Goal: Task Accomplishment & Management: Complete application form

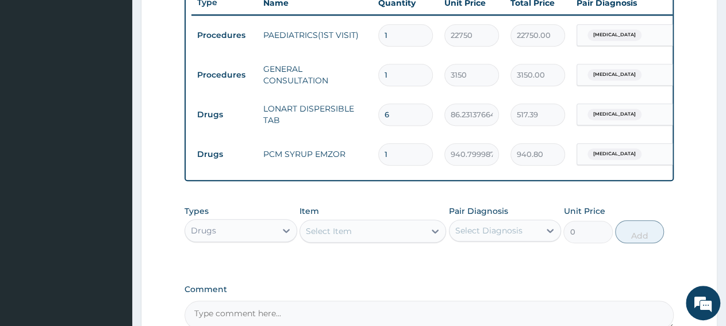
click at [351, 240] on div "Select Item" at bounding box center [362, 231] width 125 height 18
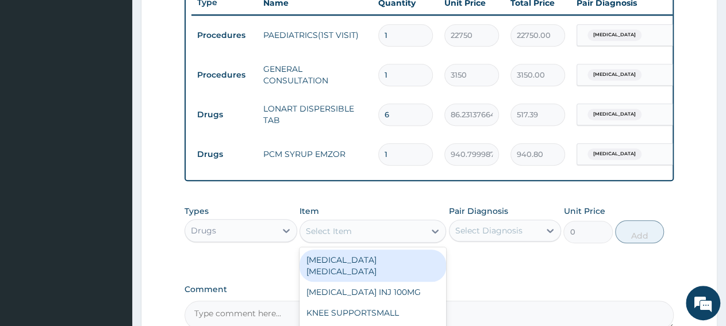
paste input "AZITHROMYCIN SYRUNBRANDED 200MG/5ML30ML/BOTTLE"
type input "AZITHROMYCIN SYRUNBRANDED 200MG/5ML30ML/BOTTLE"
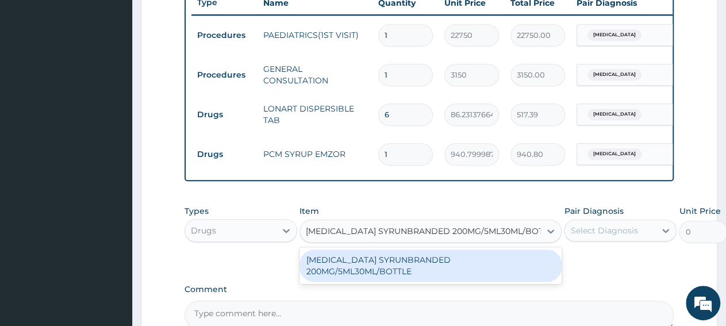
scroll to position [0, 14]
drag, startPoint x: 379, startPoint y: 269, endPoint x: 388, endPoint y: 263, distance: 10.9
click at [379, 270] on div "[MEDICAL_DATA] SYRUNBRANDED 200MG/5ML30ML/BOTTLE" at bounding box center [431, 266] width 262 height 32
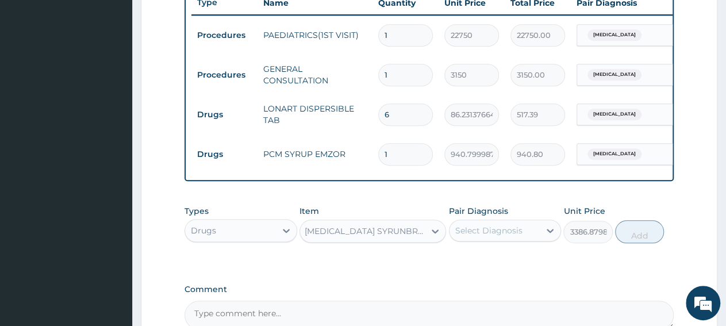
type input "3386.8798828125"
click at [491, 236] on div "Select Diagnosis" at bounding box center [489, 231] width 67 height 12
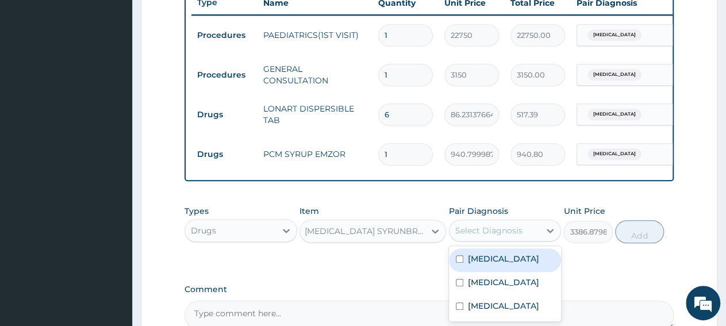
scroll to position [503, 0]
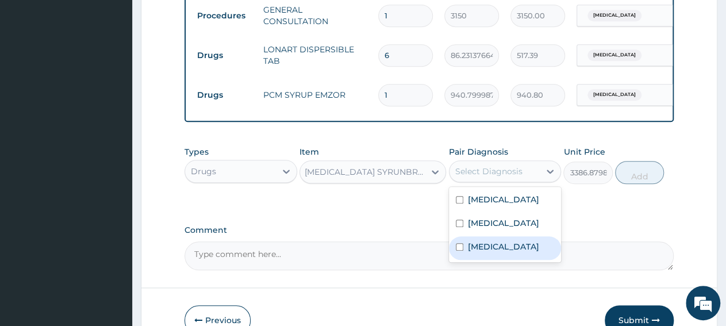
click at [500, 252] on label "Upper respiratory infection" at bounding box center [503, 247] width 71 height 12
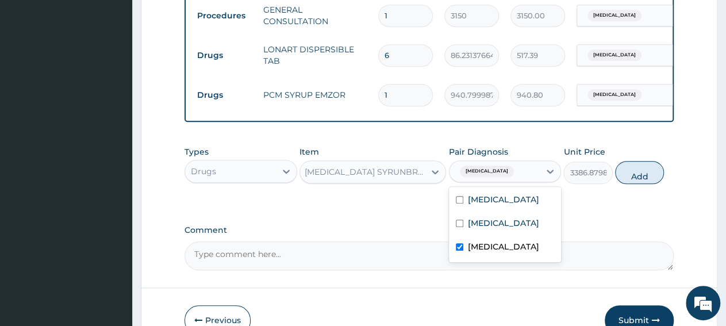
checkbox input "true"
click at [577, 235] on label "Comment" at bounding box center [429, 230] width 489 height 10
click at [577, 242] on textarea "Comment" at bounding box center [429, 256] width 489 height 29
click at [627, 179] on button "Add" at bounding box center [639, 172] width 49 height 23
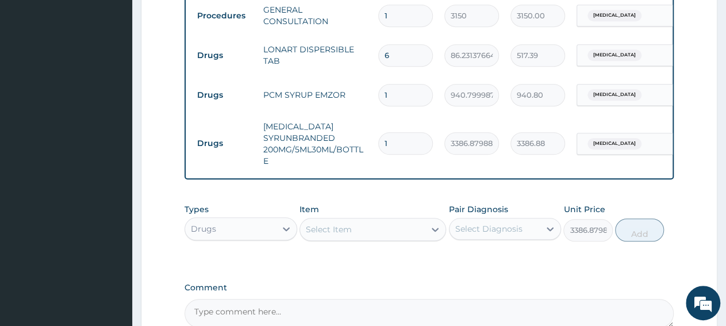
type input "0"
click at [232, 236] on div "Drugs" at bounding box center [230, 229] width 91 height 18
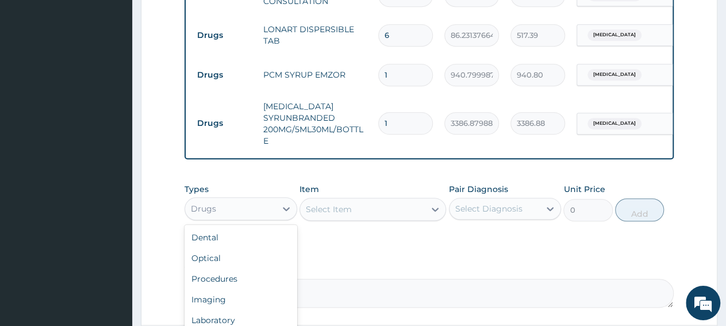
scroll to position [633, 0]
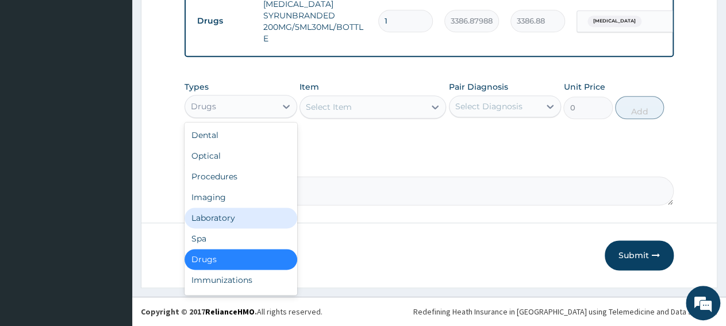
click at [250, 218] on div "Laboratory" at bounding box center [241, 218] width 113 height 21
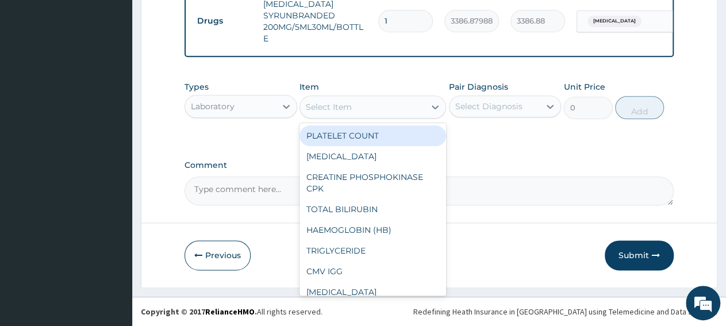
click at [370, 113] on div "Select Item" at bounding box center [362, 107] width 125 height 18
paste input "Full Blood Cou"
type input "Full Blood Cou"
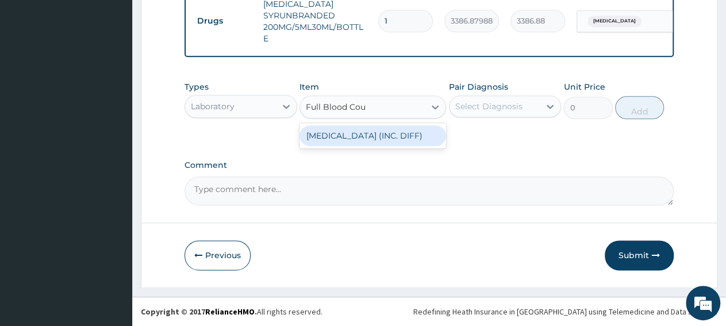
click at [370, 144] on div "FULL BLOOD COUNT (INC. DIFF)" at bounding box center [373, 135] width 147 height 21
type input "4341.60009765625"
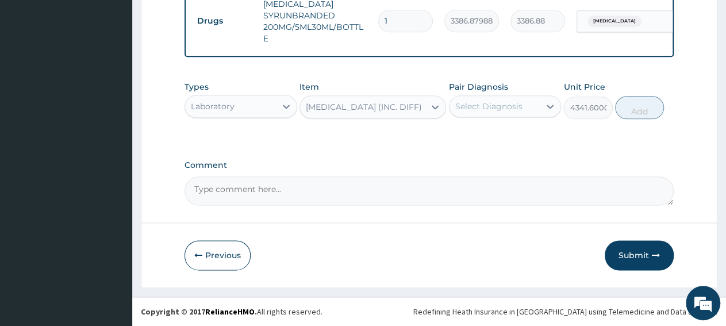
click at [495, 116] on div "Select Diagnosis" at bounding box center [495, 106] width 91 height 18
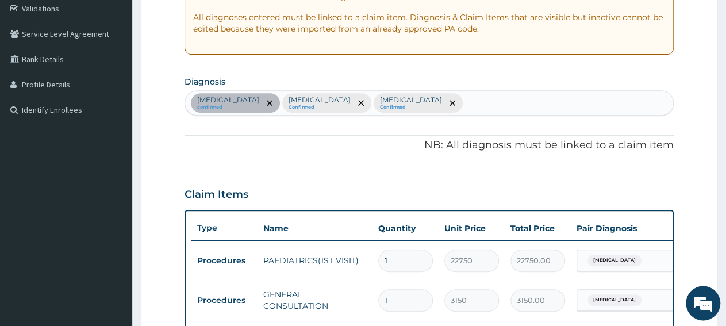
scroll to position [214, 0]
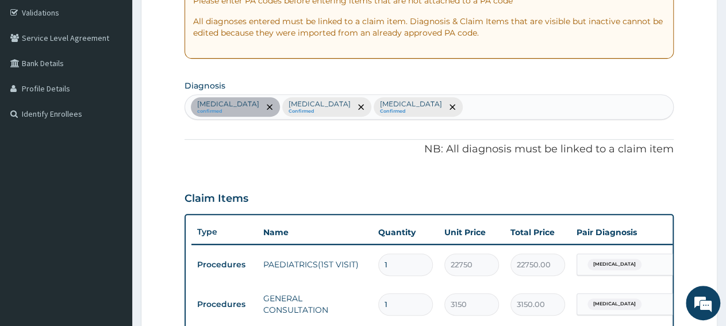
click at [464, 108] on div "Diaper rash confirmed Malaria Confirmed Upper respiratory infection Confirmed" at bounding box center [429, 107] width 488 height 24
type input "seps"
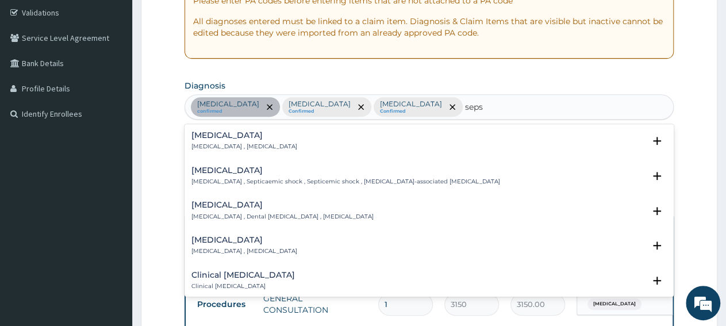
click at [239, 144] on p "Systemic infection , Sepsis" at bounding box center [245, 147] width 106 height 8
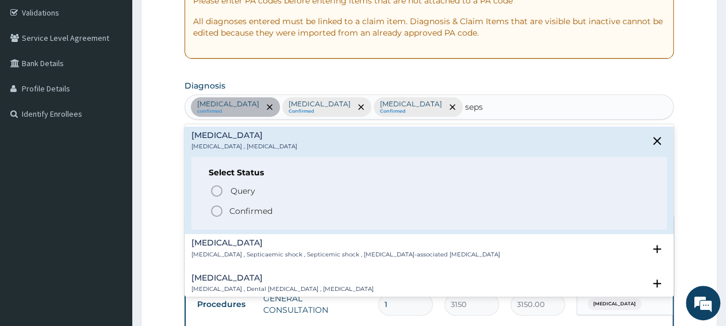
click at [241, 212] on p "Confirmed" at bounding box center [250, 211] width 43 height 12
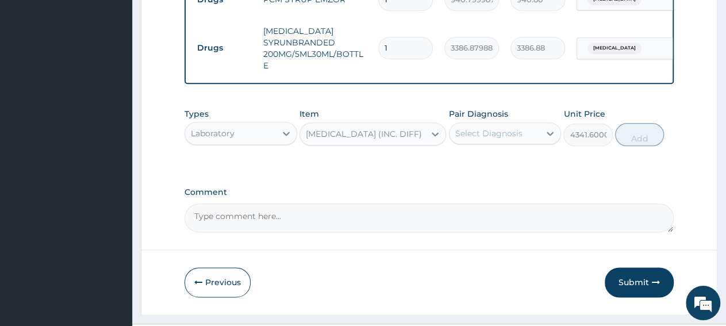
scroll to position [633, 0]
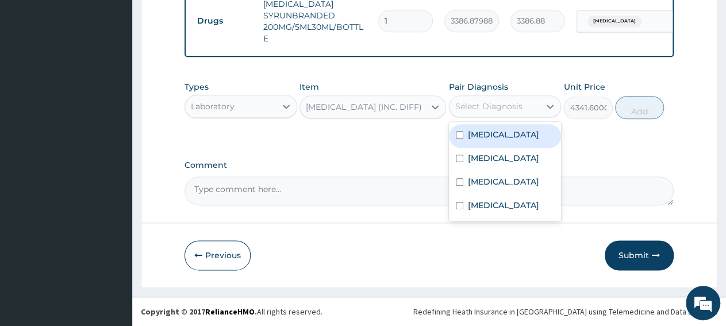
click at [466, 105] on div "Select Diagnosis" at bounding box center [489, 107] width 67 height 12
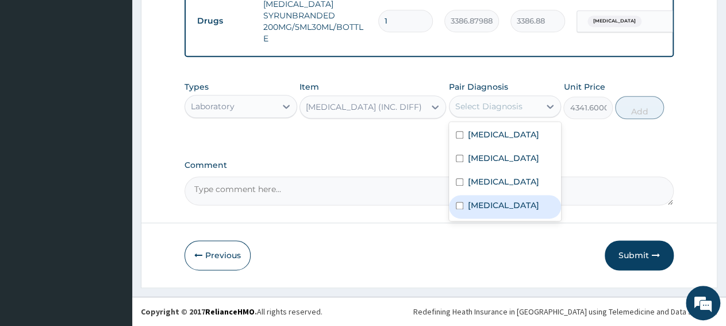
click at [481, 211] on label "Sepsis" at bounding box center [503, 206] width 71 height 12
checkbox input "true"
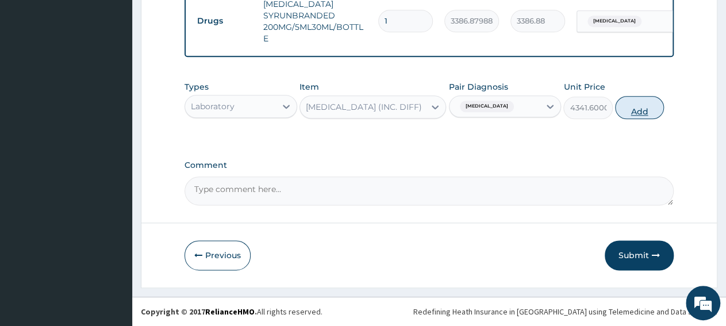
click at [627, 115] on button "Add" at bounding box center [639, 107] width 49 height 23
type input "0"
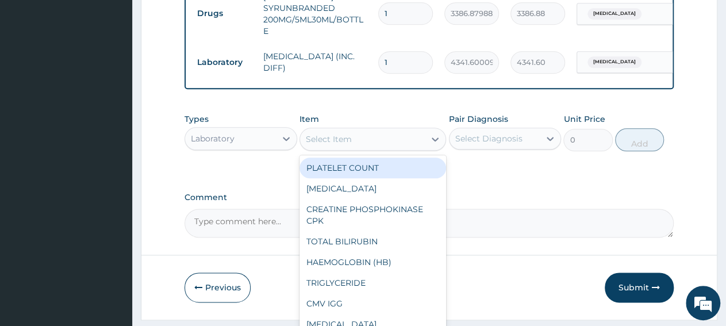
click at [387, 148] on div "Select Item" at bounding box center [362, 139] width 125 height 18
paste input "Malaria Parasit"
type input "Malaria Parasit"
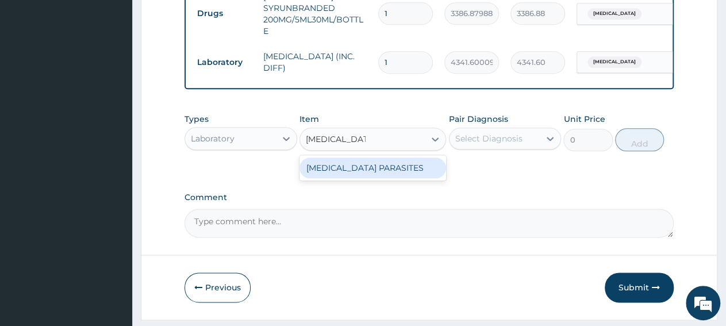
click at [384, 178] on div "MALARIA PARASITES" at bounding box center [373, 168] width 147 height 21
type input "2500"
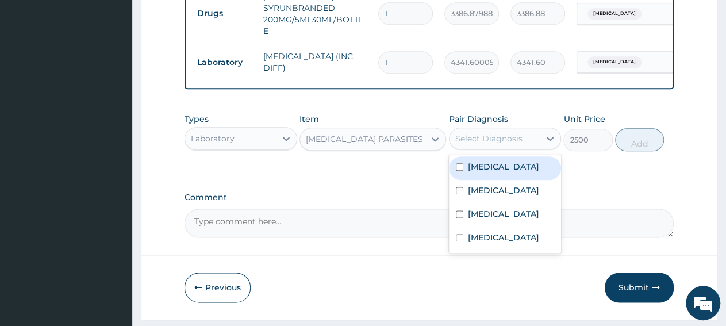
click at [469, 144] on div "Select Diagnosis" at bounding box center [489, 139] width 67 height 12
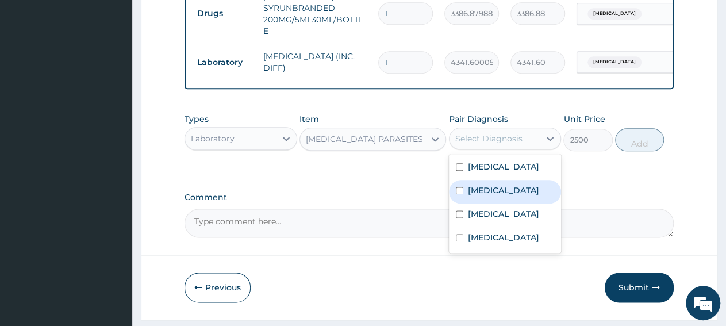
click at [464, 189] on div "Malaria" at bounding box center [505, 192] width 113 height 24
checkbox input "true"
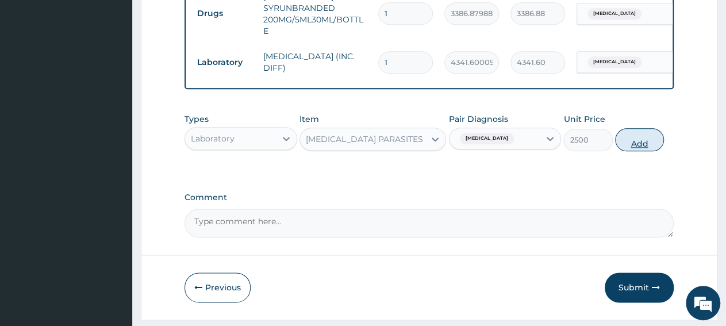
click at [633, 151] on button "Add" at bounding box center [639, 139] width 49 height 23
type input "0"
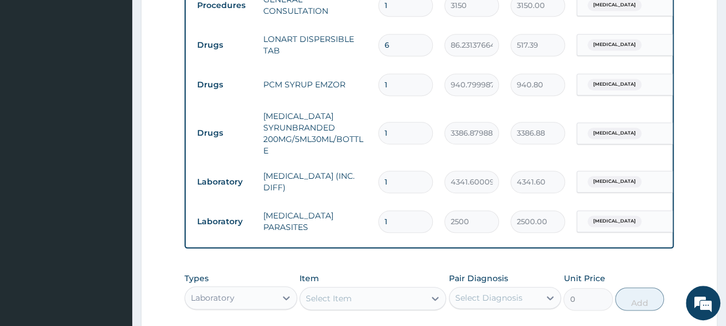
scroll to position [274, 0]
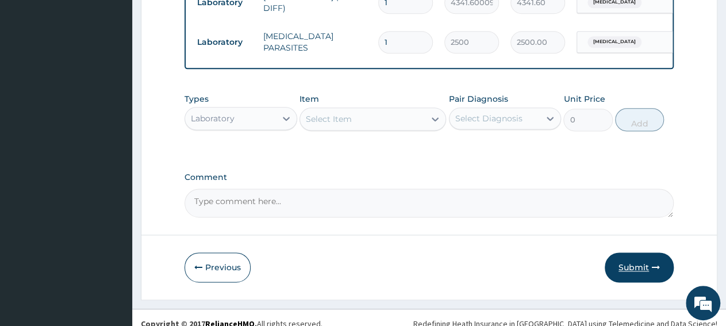
click at [641, 281] on button "Submit" at bounding box center [639, 267] width 69 height 30
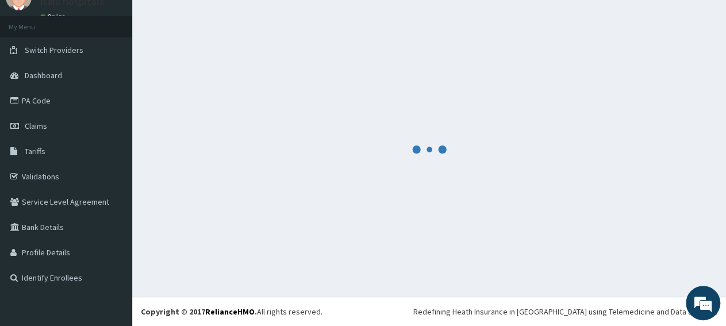
scroll to position [49, 0]
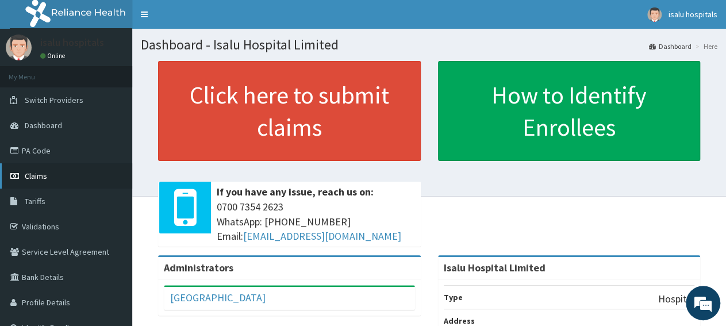
click at [74, 177] on link "Claims" at bounding box center [66, 175] width 132 height 25
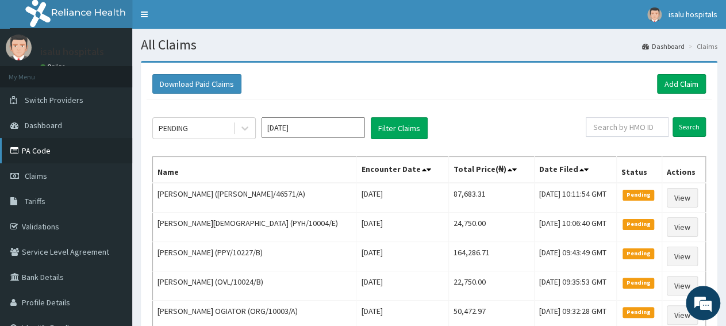
click at [55, 158] on link "PA Code" at bounding box center [66, 150] width 132 height 25
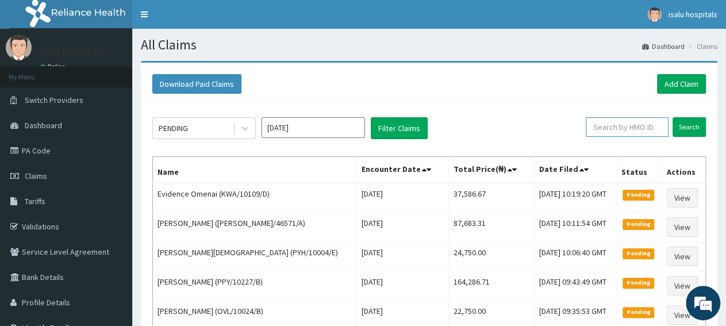
paste input "KWA/10109/D"
type input "KWA/10109/D"
click at [699, 125] on input "Search" at bounding box center [689, 127] width 33 height 20
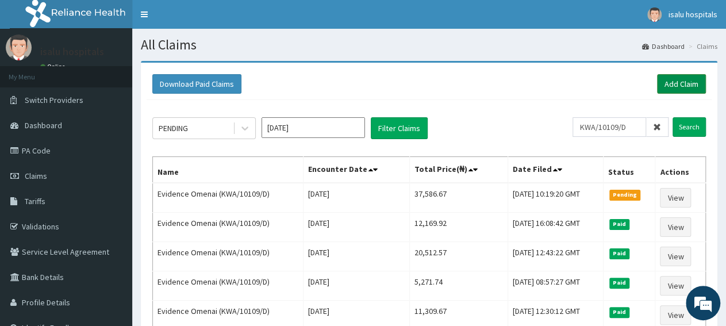
click at [682, 86] on link "Add Claim" at bounding box center [681, 84] width 49 height 20
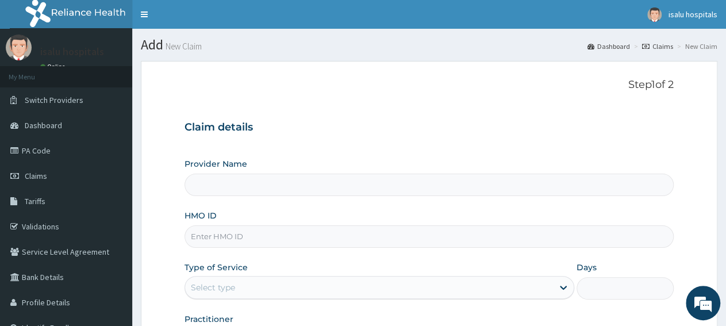
type input "Isalu Hospital Limited"
paste input "MHG/10463/A"
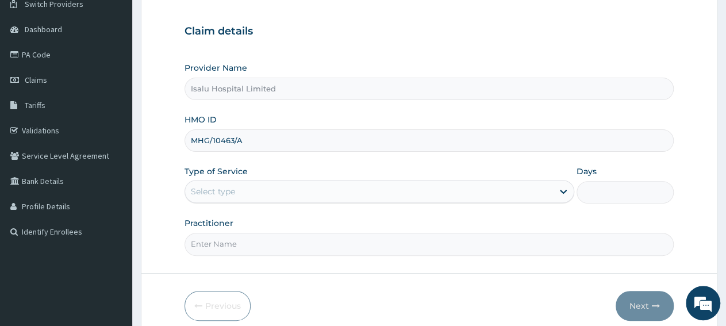
scroll to position [120, 0]
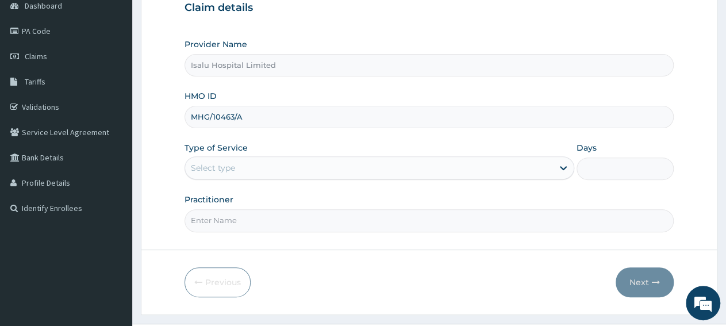
type input "MHG/10463/A"
click at [236, 163] on div "Select type" at bounding box center [369, 168] width 368 height 18
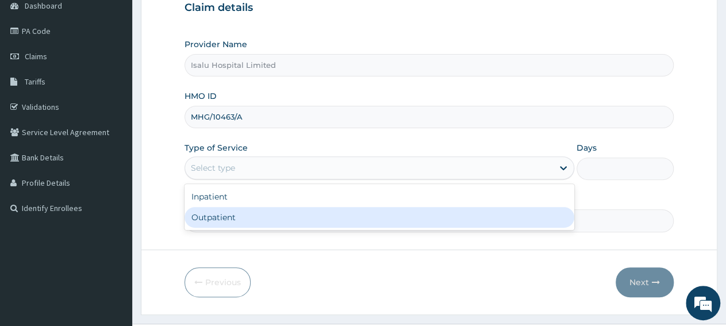
click at [239, 224] on div "Outpatient" at bounding box center [379, 217] width 389 height 21
type input "1"
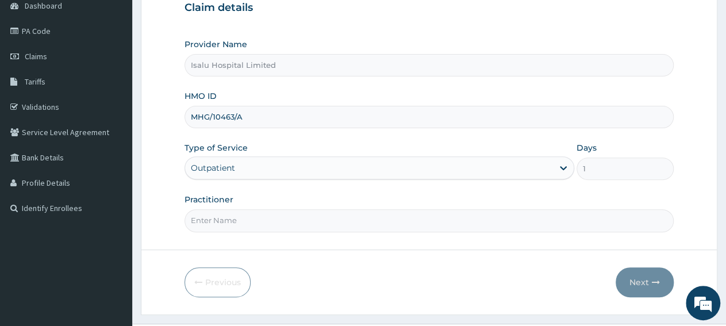
scroll to position [0, 0]
paste input "OMOTOLA MORADEYO"
type input "OMOTOLA MORADEYO"
click at [649, 284] on button "Next" at bounding box center [645, 282] width 58 height 30
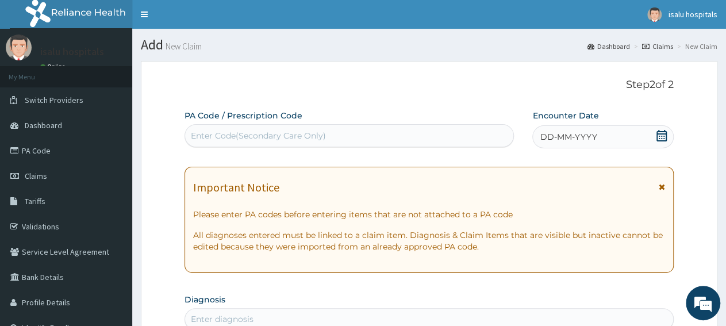
click at [332, 136] on div "Enter Code(Secondary Care Only)" at bounding box center [349, 136] width 328 height 18
paste input "PA/D6A085"
type input "PA/D6A085"
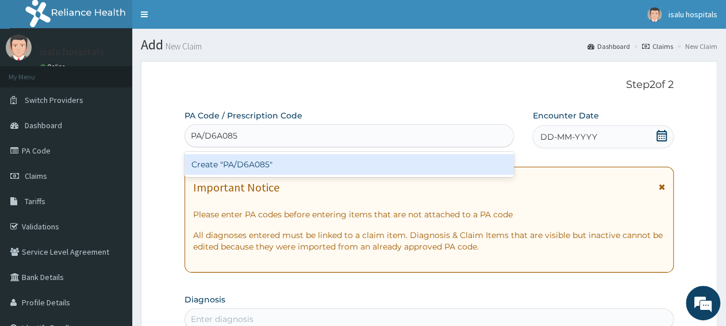
click at [335, 163] on div "Create "PA/D6A085"" at bounding box center [350, 164] width 330 height 21
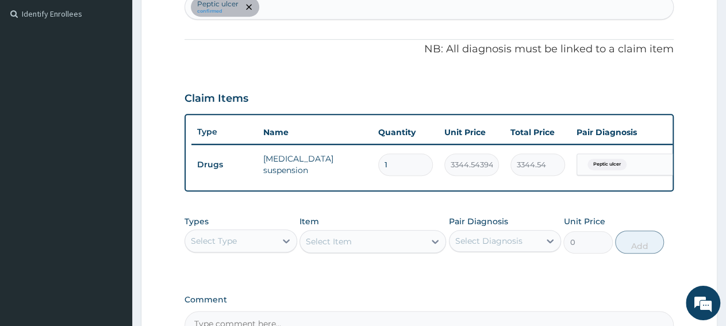
scroll to position [254, 0]
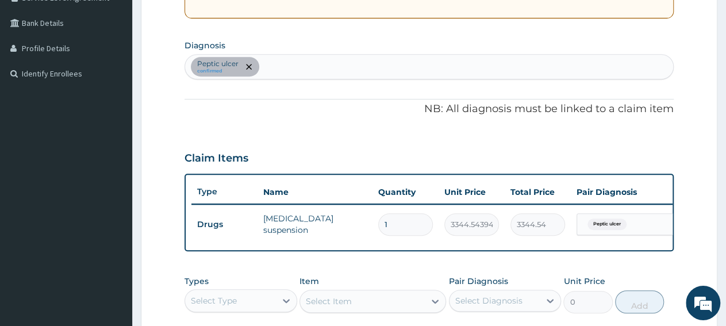
click at [326, 71] on div "Peptic ulcer confirmed" at bounding box center [429, 67] width 488 height 24
type input "malari"
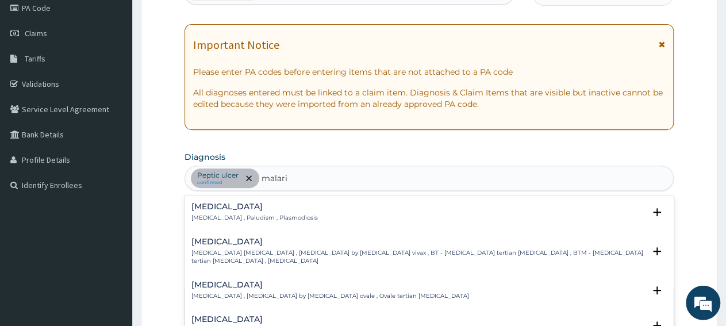
scroll to position [194, 0]
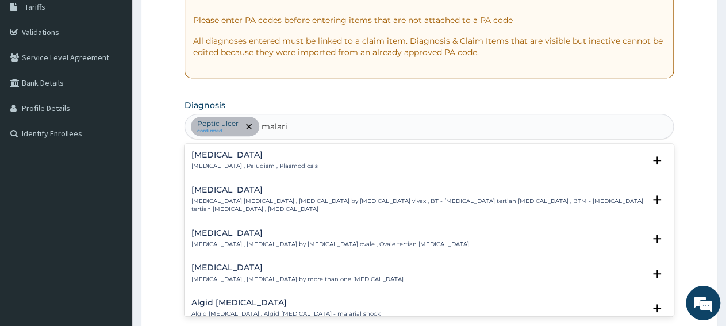
click at [210, 160] on div "Malaria Malaria , Paludism , Plasmodiosis" at bounding box center [255, 161] width 127 height 20
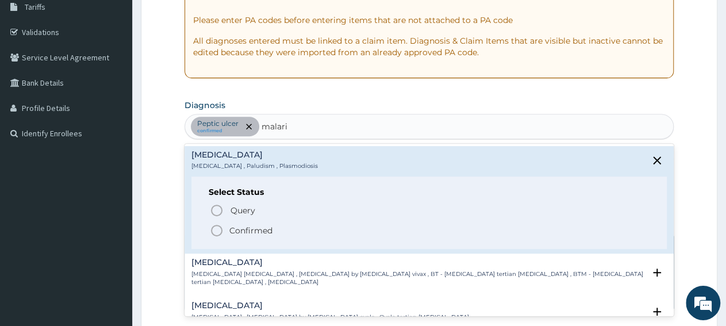
click at [226, 234] on span "Confirmed" at bounding box center [430, 231] width 440 height 14
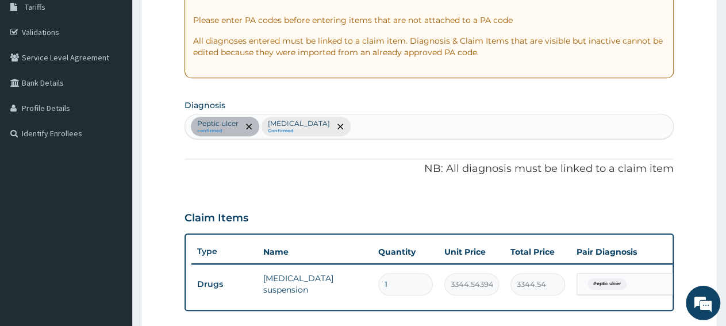
click at [371, 127] on div "Peptic ulcer confirmed Malaria Confirmed" at bounding box center [429, 126] width 488 height 24
type input "common"
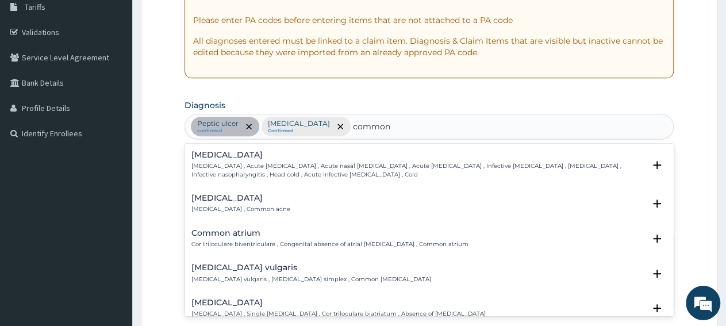
click at [226, 166] on p "Common cold , Acute coryza , Acute nasal catarrh , Acute rhinitis , Infective r…" at bounding box center [418, 170] width 453 height 17
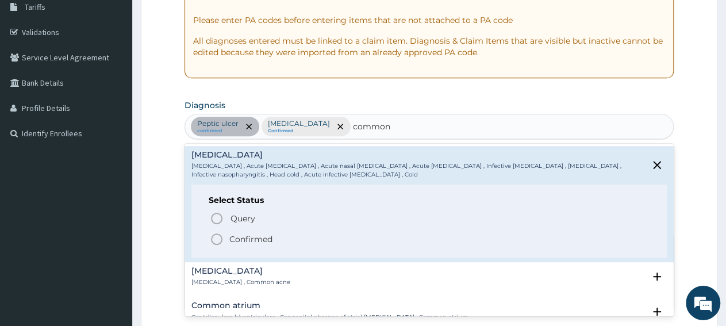
click at [233, 240] on p "Confirmed" at bounding box center [250, 240] width 43 height 12
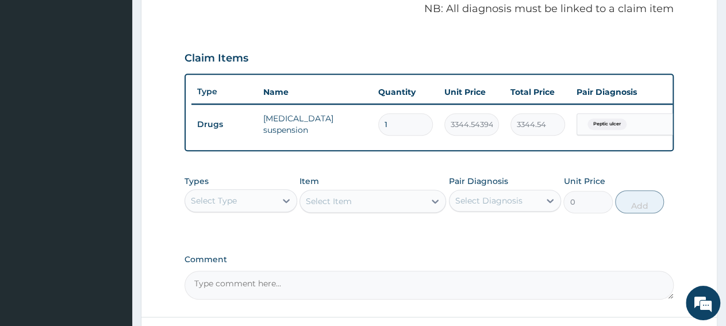
scroll to position [374, 0]
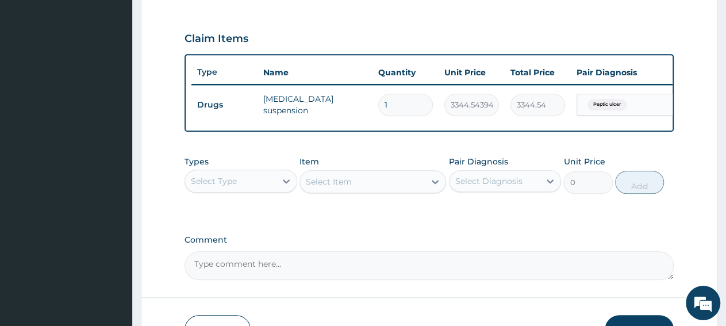
click at [350, 191] on div "Select Item" at bounding box center [373, 181] width 147 height 23
click at [255, 190] on div "Select Type" at bounding box center [230, 181] width 91 height 18
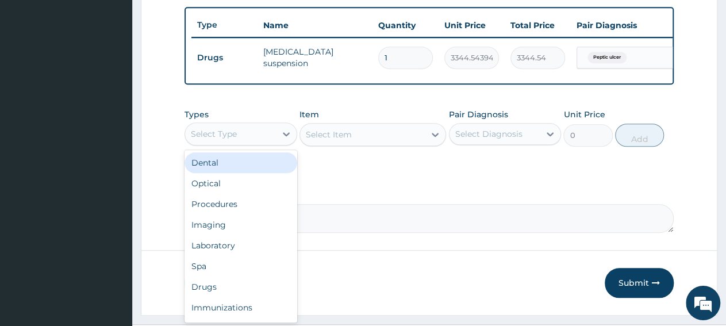
scroll to position [457, 0]
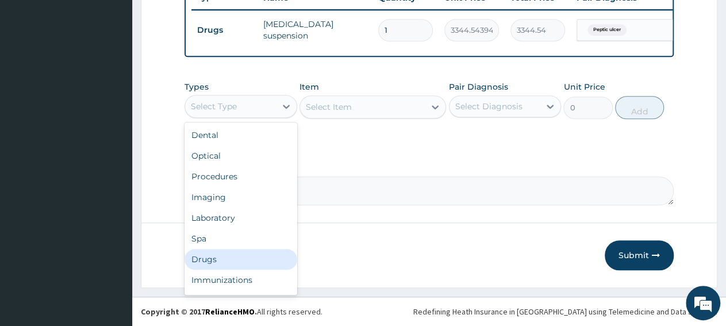
click at [236, 259] on div "Drugs" at bounding box center [241, 259] width 113 height 21
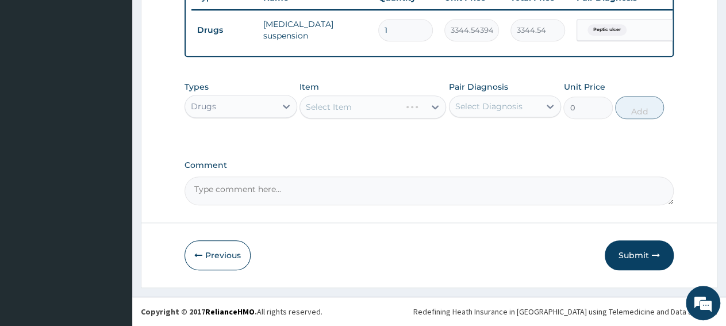
click at [348, 112] on div "Select Item" at bounding box center [373, 106] width 147 height 23
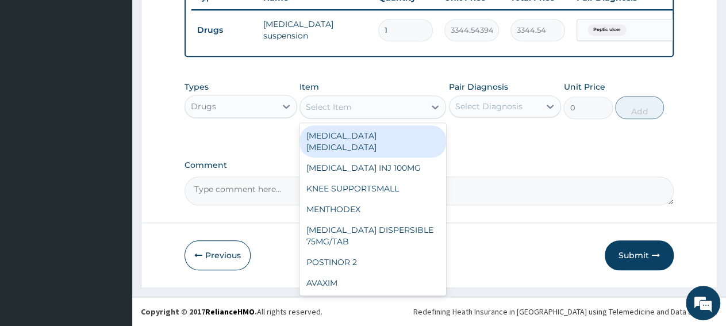
click at [348, 112] on div "Select Item" at bounding box center [329, 107] width 46 height 12
paste input "PA/D6A085"
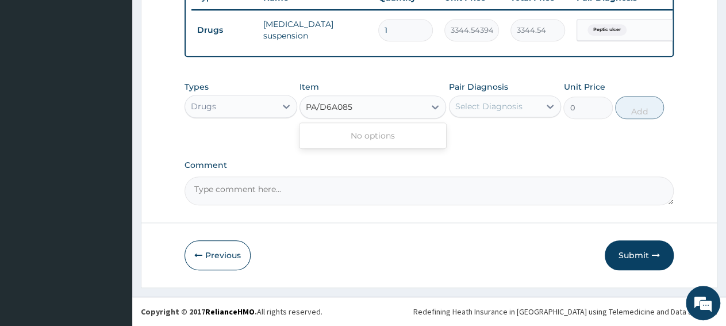
type input "PA/D6A085"
click at [358, 111] on div "Select Item" at bounding box center [362, 107] width 125 height 18
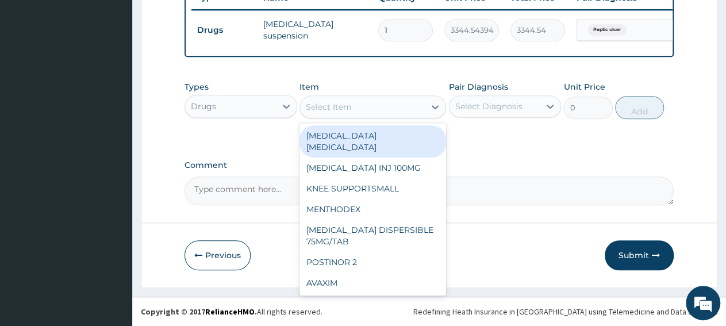
paste input "ARTEMETER + LUMEFANTRINE 80/480 AMATEM SOFT GEL"
type input "ARTEMETER + LUMEFANTRINE 80/480 AMATEM SOFT GEL"
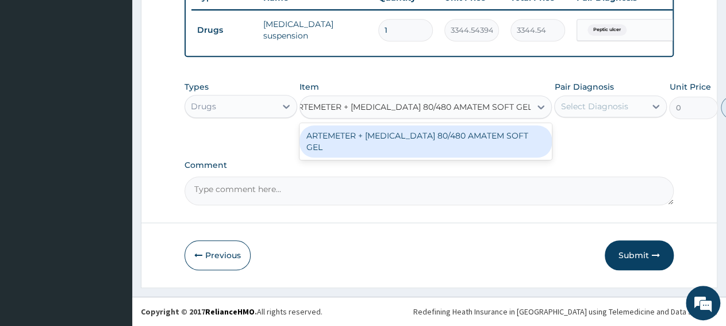
click at [361, 140] on div "ARTEMETER + LUMEFANTRINE 80/480 AMATEM SOFT GEL" at bounding box center [426, 141] width 252 height 32
type input "588.0117797851562"
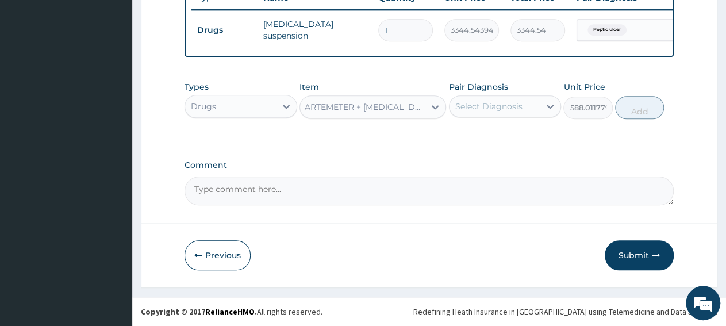
scroll to position [0, 1]
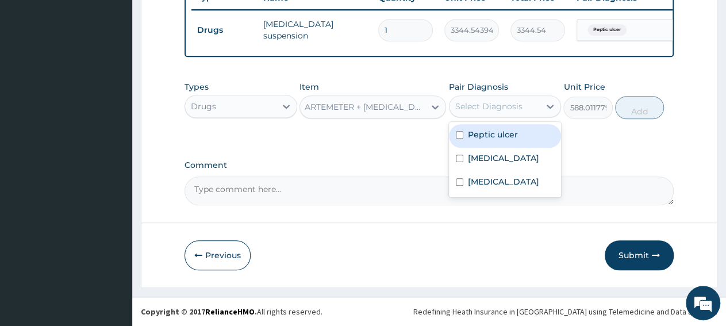
click at [498, 112] on div "Select Diagnosis" at bounding box center [489, 107] width 67 height 12
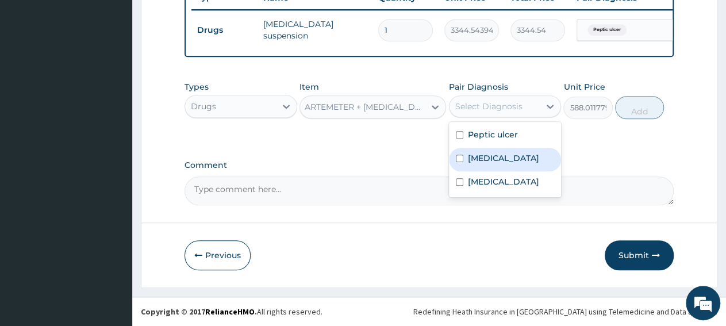
click at [497, 168] on div "Malaria" at bounding box center [505, 160] width 113 height 24
checkbox input "true"
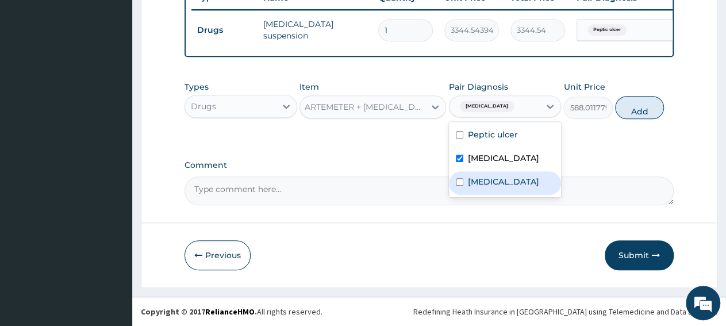
click at [499, 190] on div "Common cold" at bounding box center [505, 183] width 113 height 24
checkbox input "true"
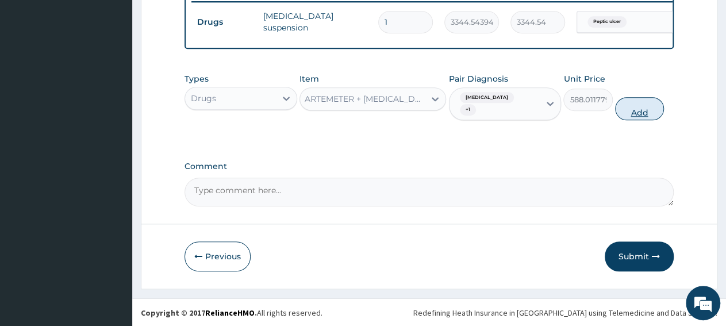
click at [641, 113] on button "Add" at bounding box center [639, 108] width 49 height 23
type input "0"
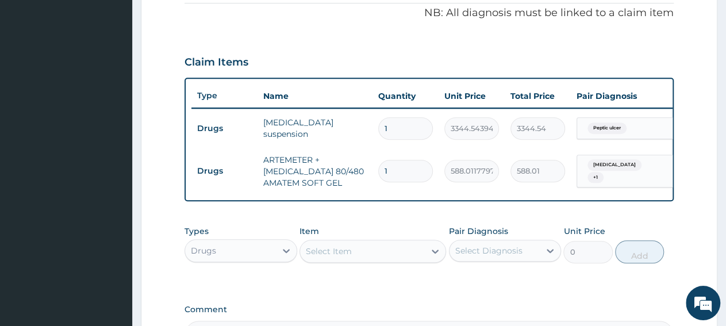
scroll to position [337, 0]
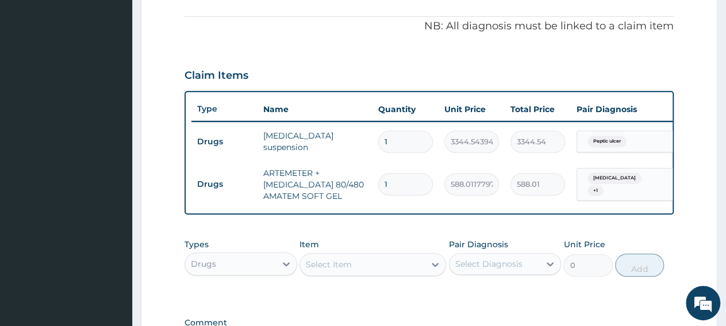
click at [404, 186] on input "1" at bounding box center [405, 184] width 55 height 22
type input "0.00"
type input "6"
type input "3528.07"
type input "6"
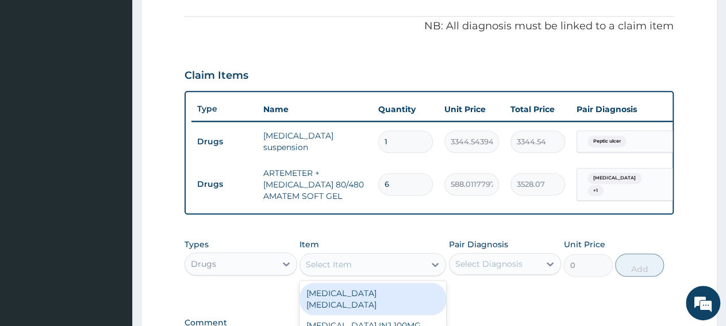
click at [364, 274] on div "Select Item" at bounding box center [362, 264] width 125 height 18
paste input "PCM TAB"
type input "PCM TAB"
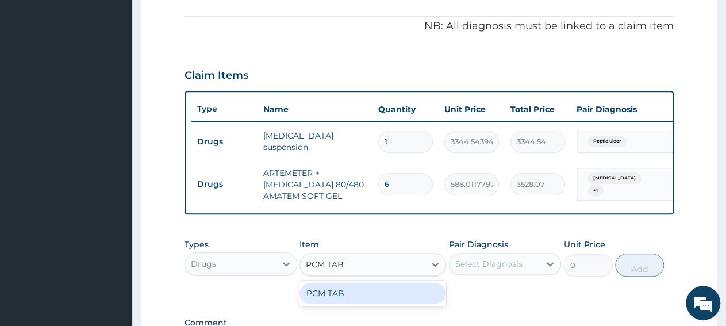
click at [393, 300] on div "PCM TAB" at bounding box center [373, 293] width 147 height 21
type input "201.0959930419922"
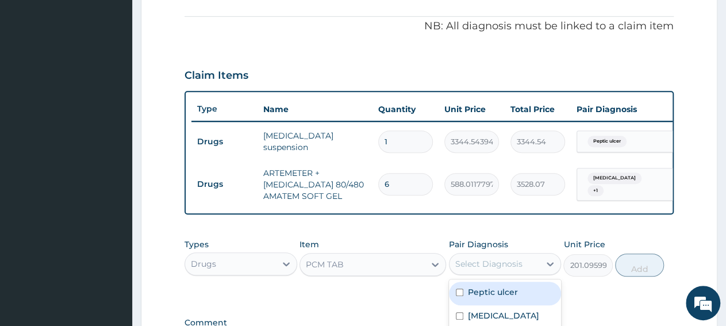
click at [483, 273] on div "Select Diagnosis" at bounding box center [495, 264] width 91 height 18
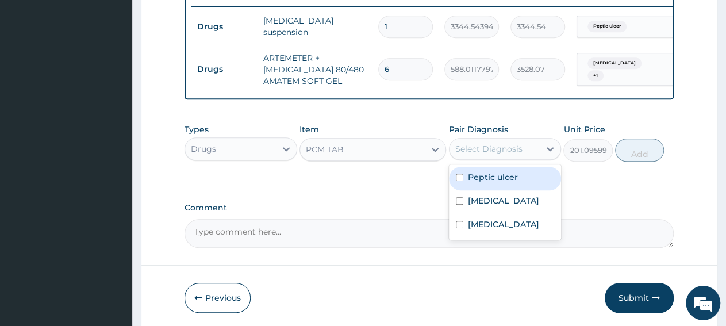
scroll to position [457, 0]
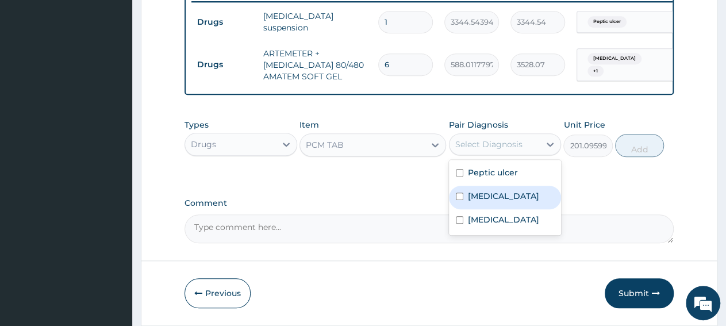
click at [501, 201] on div "Malaria" at bounding box center [505, 198] width 113 height 24
checkbox input "true"
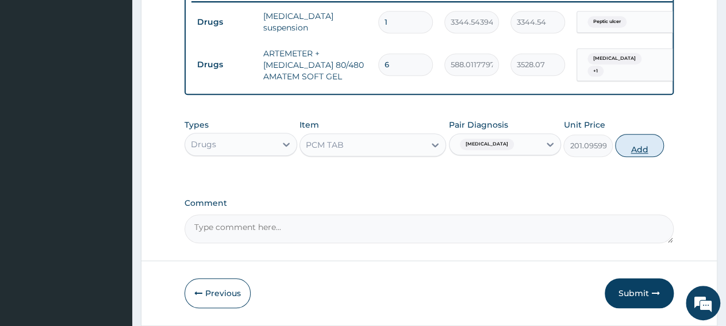
click at [640, 157] on button "Add" at bounding box center [639, 145] width 49 height 23
type input "0"
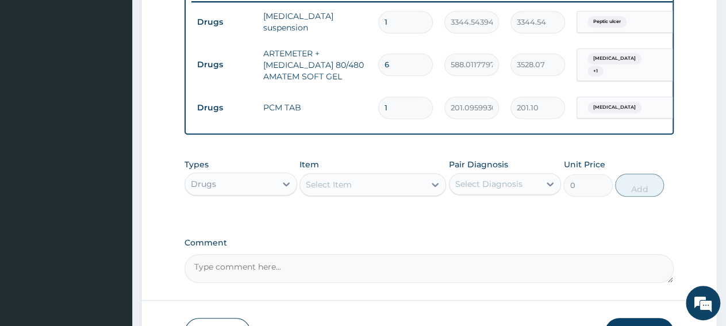
type input "18"
type input "3619.73"
type input "18"
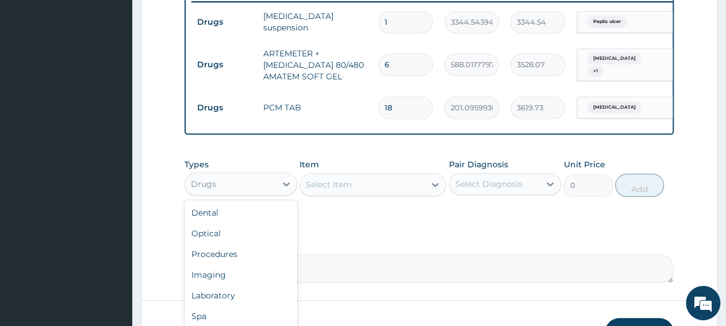
click at [241, 189] on div "Drugs" at bounding box center [230, 184] width 91 height 18
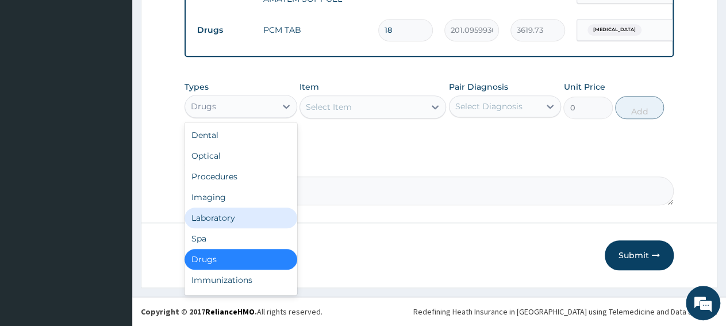
click at [256, 223] on div "Laboratory" at bounding box center [241, 218] width 113 height 21
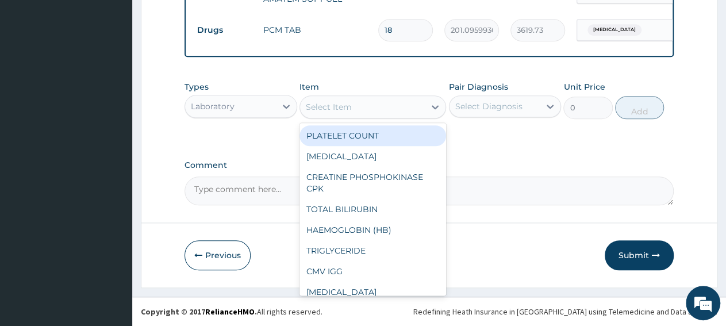
click at [366, 110] on div "Select Item" at bounding box center [362, 107] width 125 height 18
paste input "Malaria Parasi"
type input "Malaria Parasi"
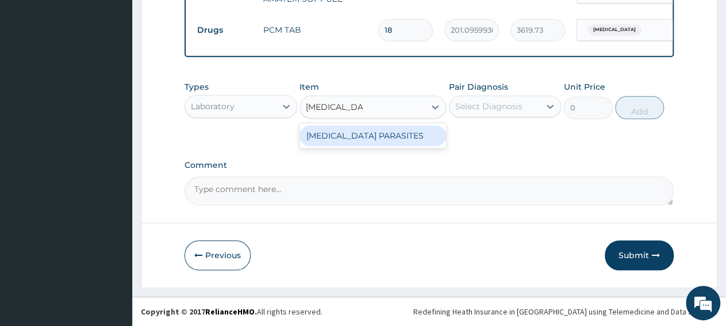
click at [374, 137] on div "MALARIA PARASITES" at bounding box center [373, 135] width 147 height 21
type input "2500"
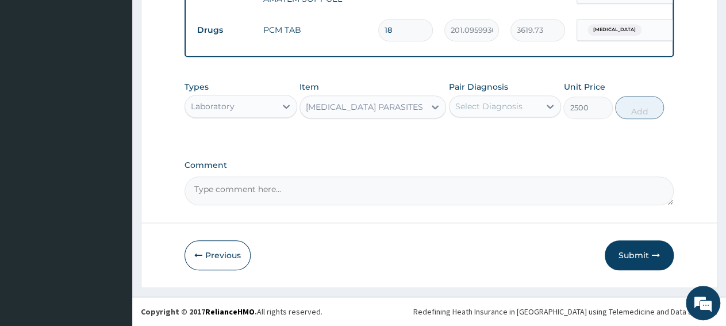
click at [456, 112] on div "Select Diagnosis" at bounding box center [489, 107] width 67 height 12
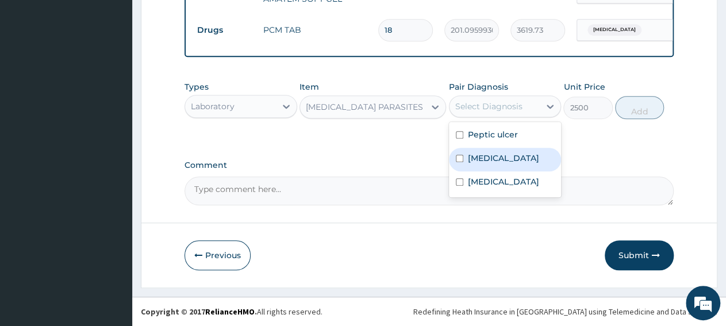
click at [471, 162] on label "Malaria" at bounding box center [503, 158] width 71 height 12
checkbox input "true"
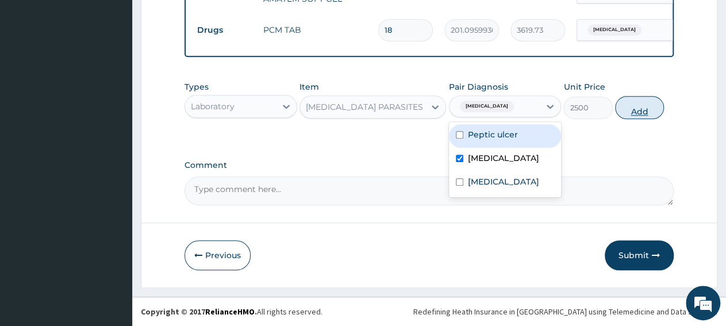
click at [633, 112] on button "Add" at bounding box center [639, 107] width 49 height 23
type input "0"
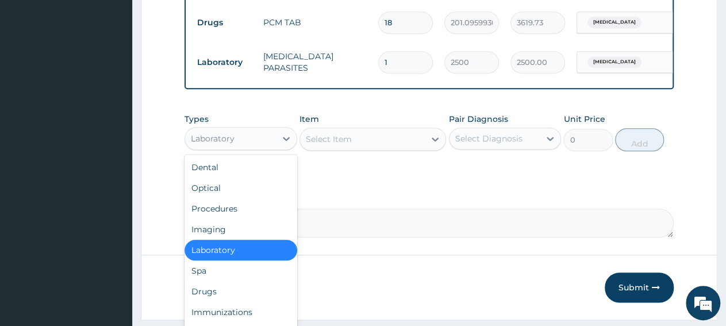
click at [231, 144] on div "Laboratory" at bounding box center [213, 139] width 44 height 12
click at [241, 217] on div "Procedures" at bounding box center [241, 208] width 113 height 21
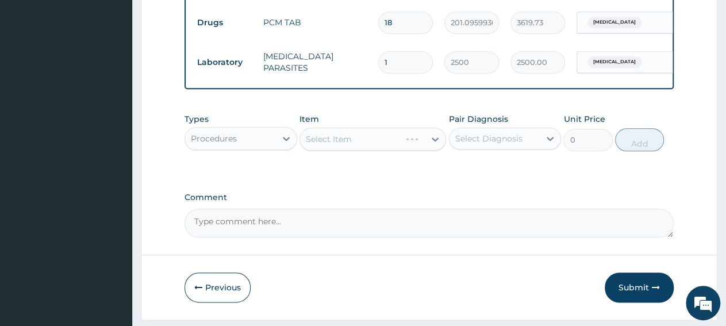
click at [343, 148] on div "Select Item" at bounding box center [373, 139] width 147 height 23
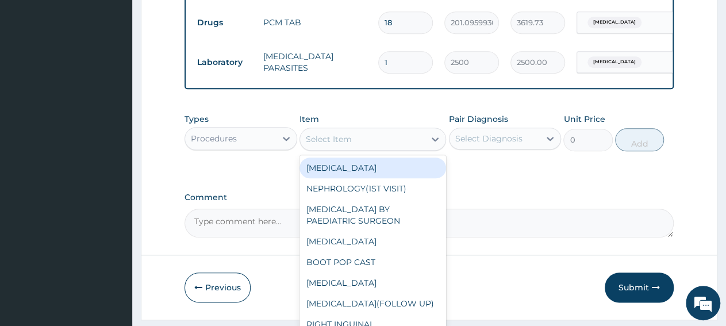
click at [350, 145] on div "Select Item" at bounding box center [329, 139] width 46 height 12
paste input "General Consultat"
type input "General Consultat"
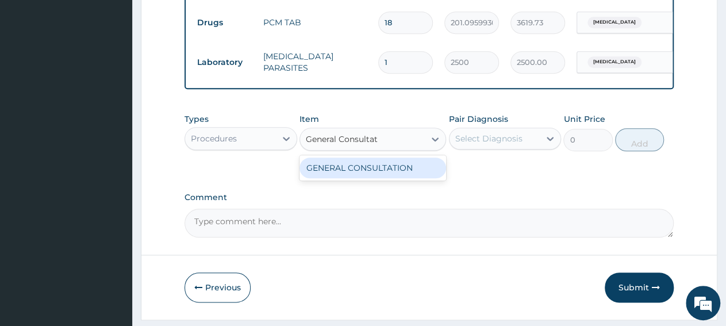
click at [351, 173] on div "GENERAL CONSULTATION" at bounding box center [373, 168] width 147 height 21
type input "3150"
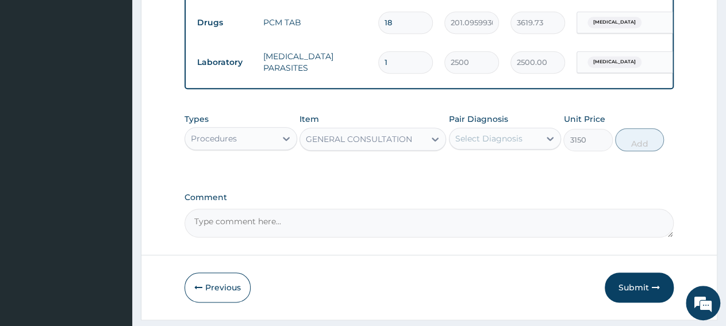
click at [450, 145] on div "Select Diagnosis" at bounding box center [495, 138] width 91 height 18
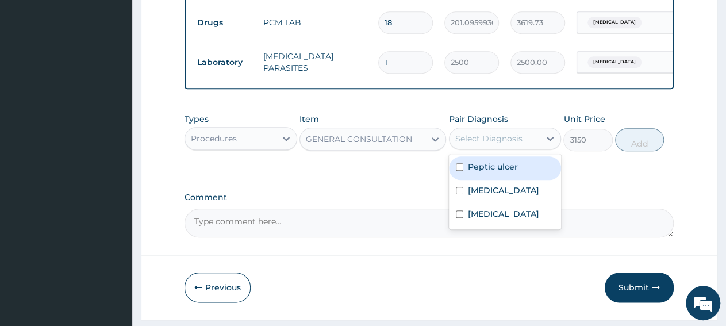
click at [485, 173] on label "Peptic ulcer" at bounding box center [493, 167] width 50 height 12
checkbox input "true"
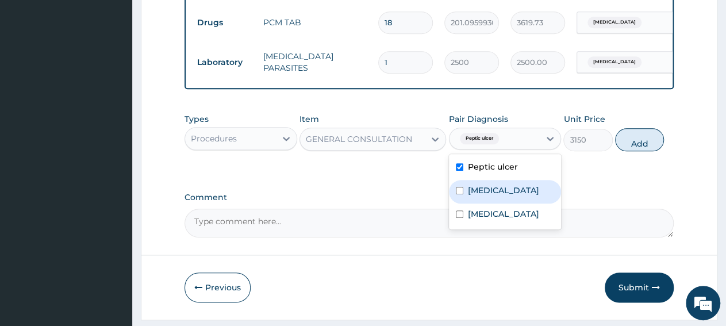
click at [480, 196] on label "Malaria" at bounding box center [503, 191] width 71 height 12
checkbox input "true"
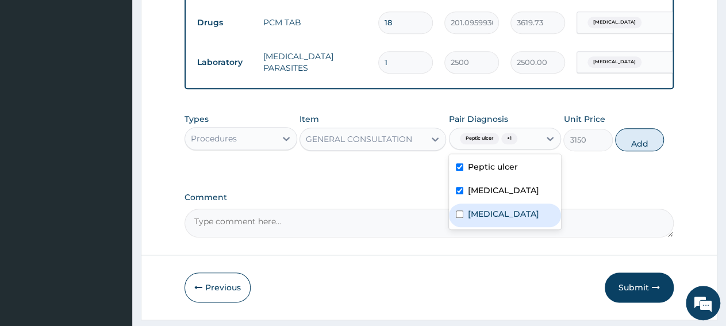
click at [481, 220] on label "Common cold" at bounding box center [503, 214] width 71 height 12
checkbox input "true"
click at [646, 151] on button "Add" at bounding box center [639, 139] width 49 height 23
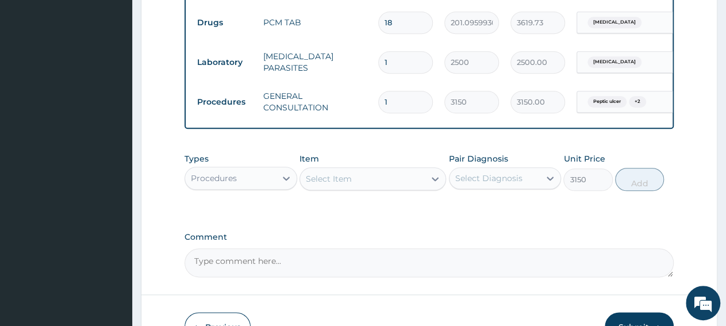
type input "0"
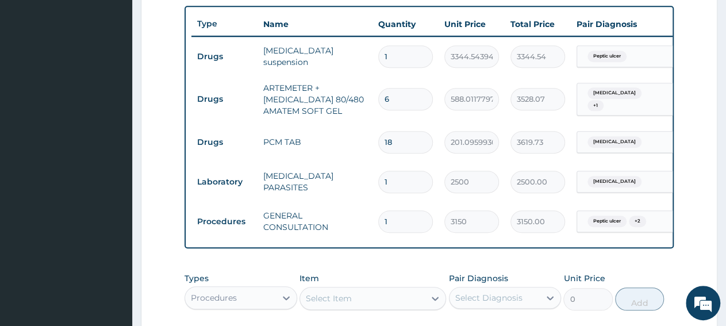
scroll to position [602, 0]
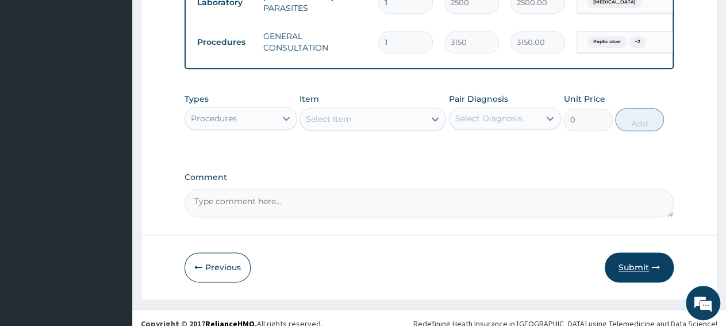
click at [644, 276] on button "Submit" at bounding box center [639, 267] width 69 height 30
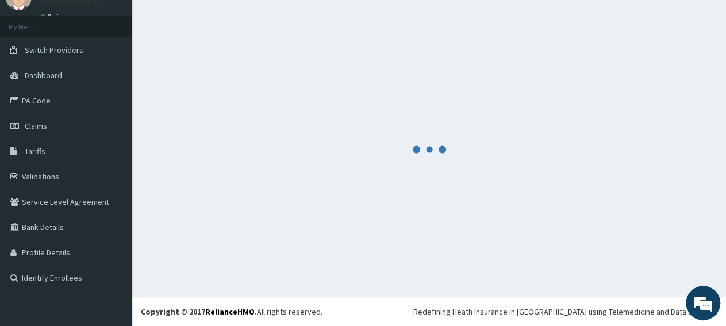
scroll to position [49, 0]
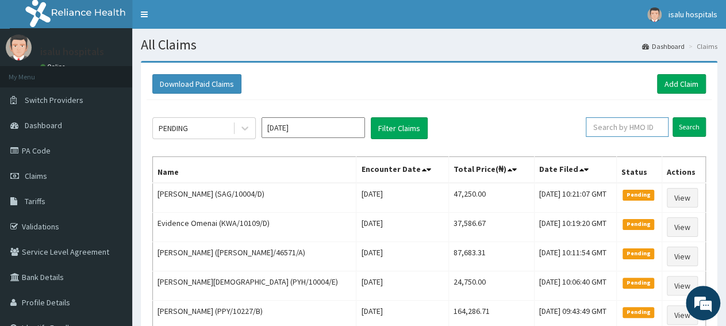
paste input "MHG/10463/A"
type input "MHG/10463/A"
click at [698, 132] on input "Search" at bounding box center [689, 127] width 33 height 20
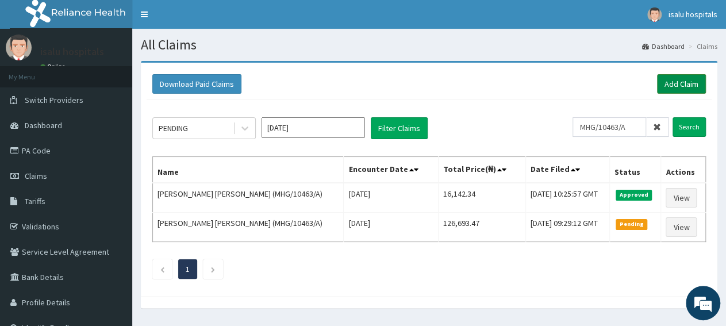
click at [683, 91] on link "Add Claim" at bounding box center [681, 84] width 49 height 20
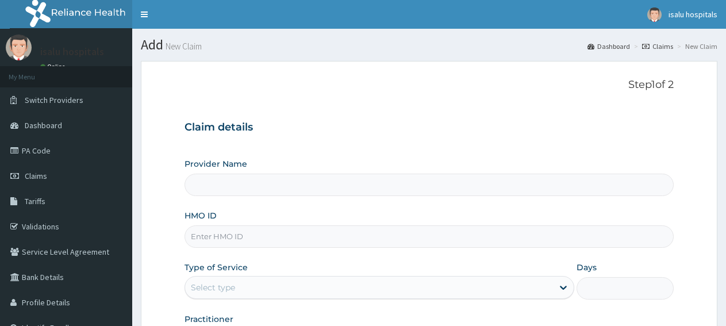
type input "Isalu Hospital Limited"
paste input "MUH/10037/A"
type input "MUH/10037/A"
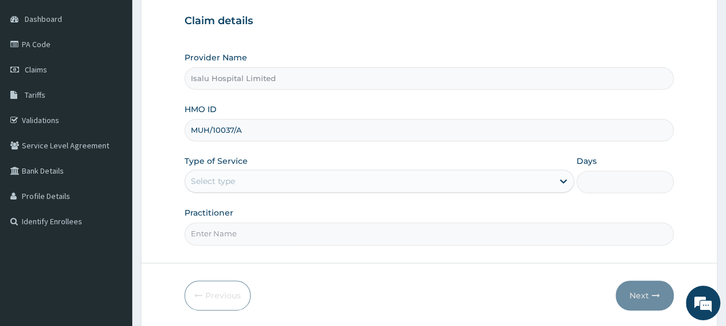
scroll to position [144, 0]
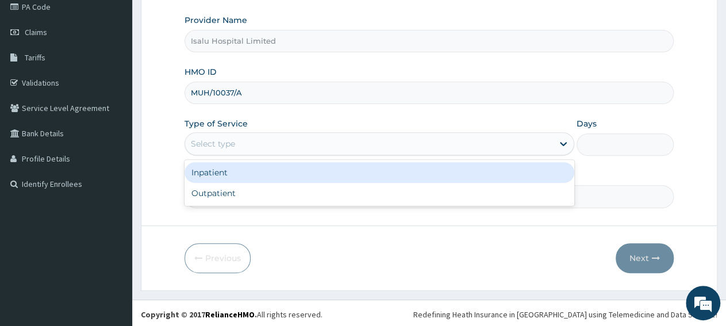
click at [289, 144] on div "Select type" at bounding box center [369, 144] width 368 height 18
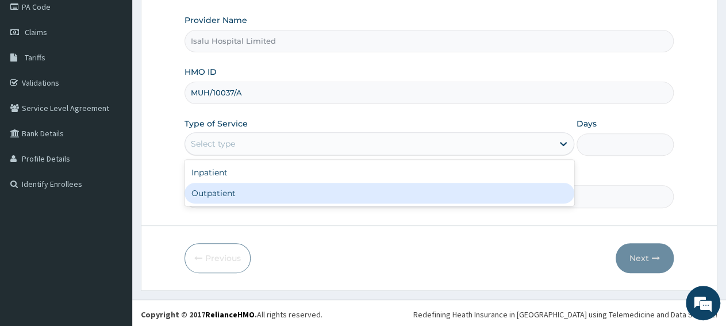
click at [282, 197] on div "Outpatient" at bounding box center [379, 193] width 389 height 21
type input "1"
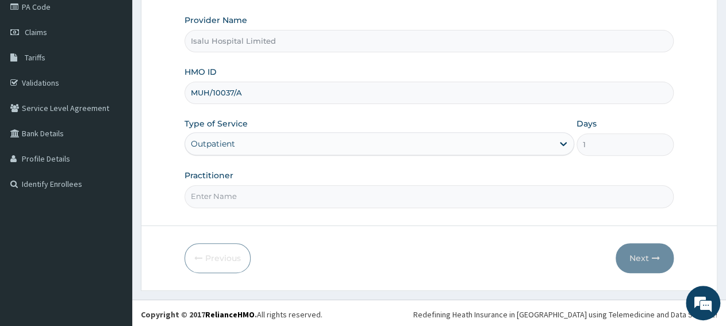
paste input "[PERSON_NAME]"
type input "[PERSON_NAME]"
click at [653, 262] on button "Next" at bounding box center [645, 258] width 58 height 30
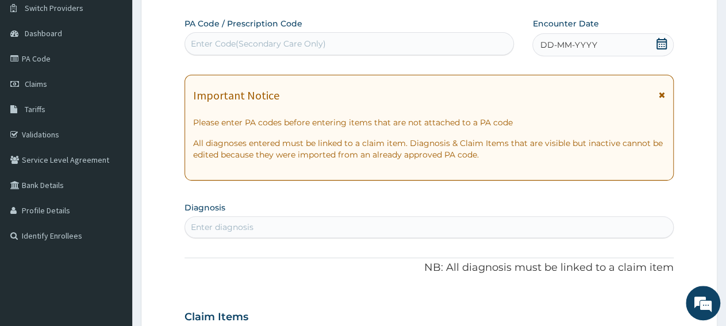
scroll to position [24, 0]
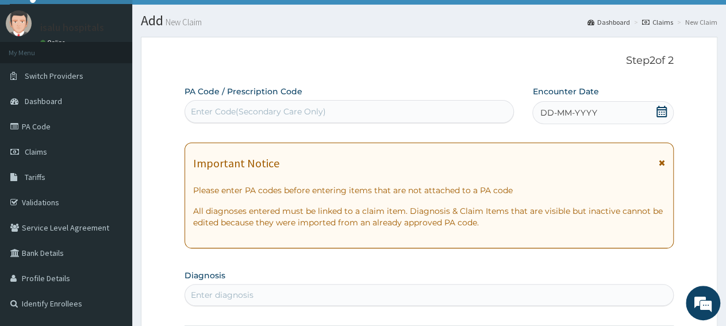
click at [302, 113] on div "Enter Code(Secondary Care Only)" at bounding box center [258, 112] width 135 height 12
paste input "PA/3D6A0F"
type input "PA/3D6A0F"
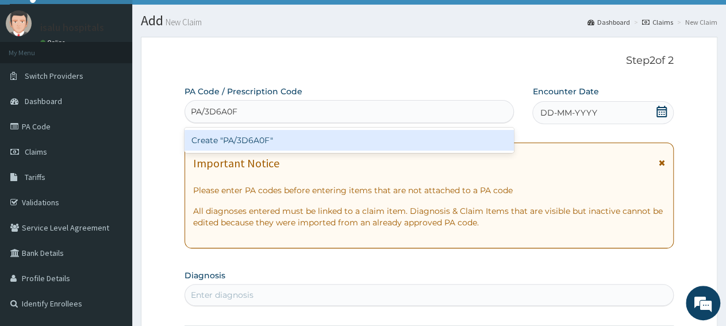
click at [311, 136] on div "Create "PA/3D6A0F"" at bounding box center [350, 140] width 330 height 21
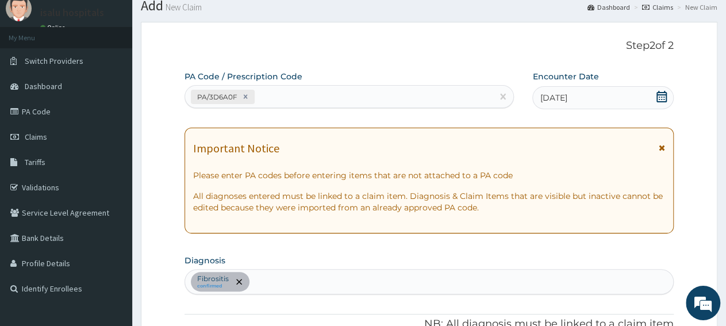
scroll to position [0, 0]
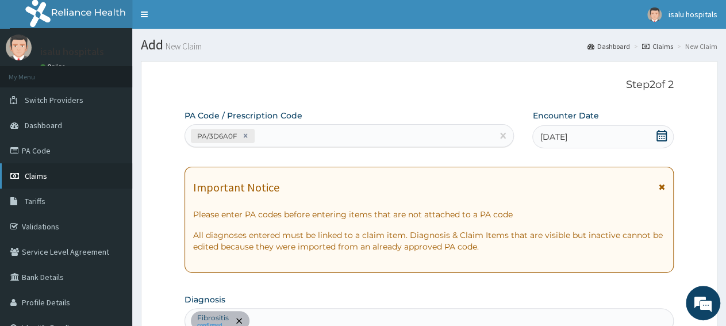
click at [51, 185] on link "Claims" at bounding box center [66, 175] width 132 height 25
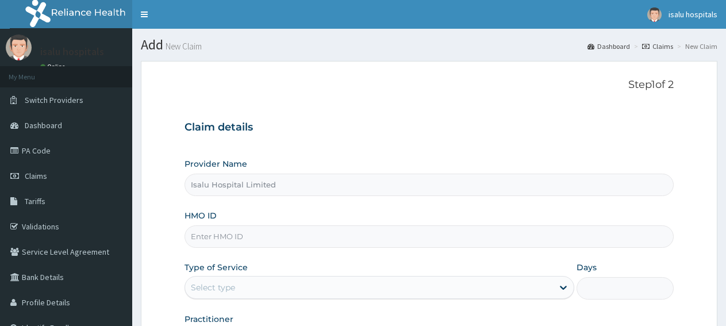
type input "Isalu Hospital Limited"
paste input "NBC/10446/D"
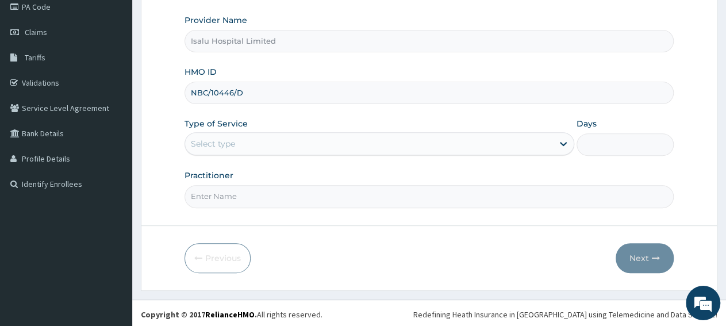
scroll to position [144, 0]
type input "NBC/10446/D"
click at [262, 144] on div "Select type" at bounding box center [369, 144] width 368 height 18
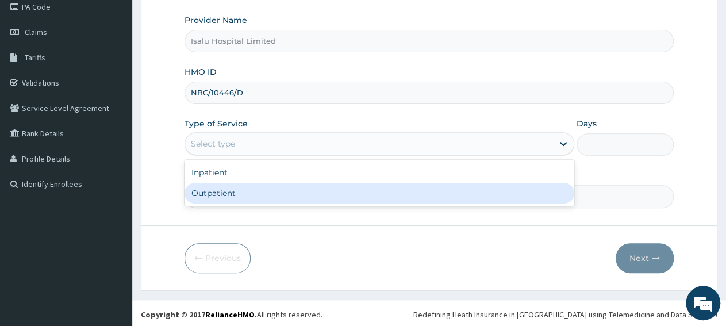
drag, startPoint x: 259, startPoint y: 192, endPoint x: 250, endPoint y: 187, distance: 10.3
click at [260, 192] on div "Outpatient" at bounding box center [379, 193] width 389 height 21
type input "1"
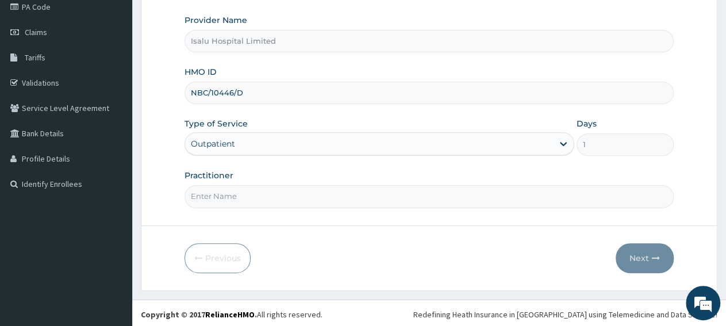
paste input "DR ODUNOWO"
type input "DR ODUNOWO"
click at [660, 261] on button "Next" at bounding box center [645, 258] width 58 height 30
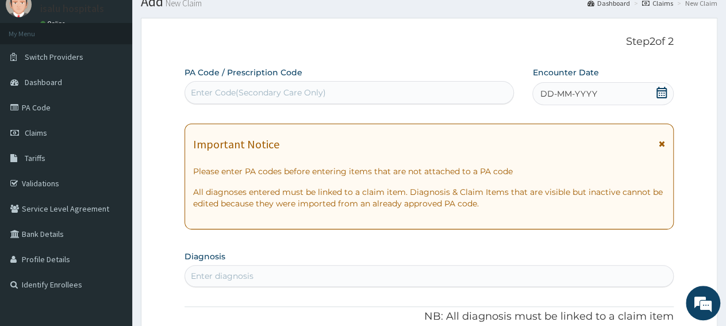
scroll to position [0, 0]
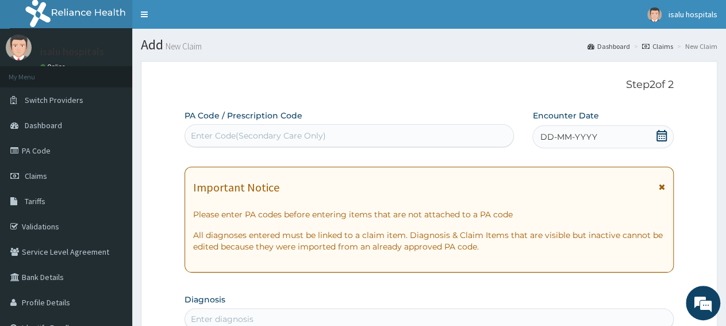
click at [282, 133] on div "Enter Code(Secondary Care Only)" at bounding box center [258, 136] width 135 height 12
paste input "PA/9CD906"
type input "PA/9CD906"
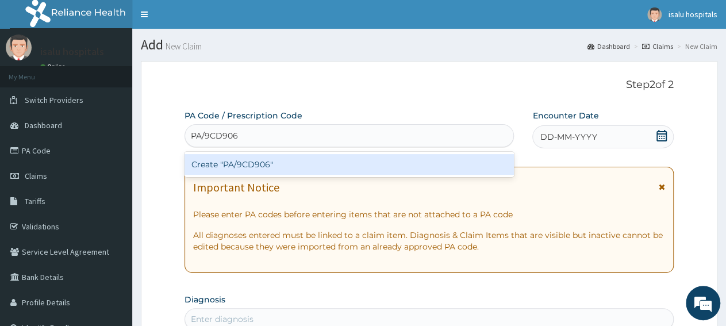
click at [285, 162] on div "Create "PA/9CD906"" at bounding box center [350, 164] width 330 height 21
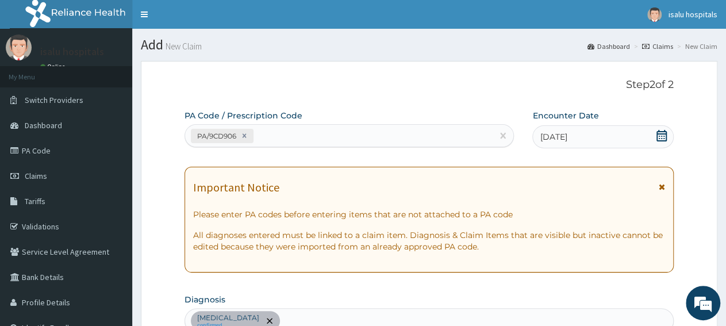
click at [316, 135] on div "PA/9CD906" at bounding box center [339, 136] width 308 height 19
paste input "PA/672D42"
type input "PA/672D42"
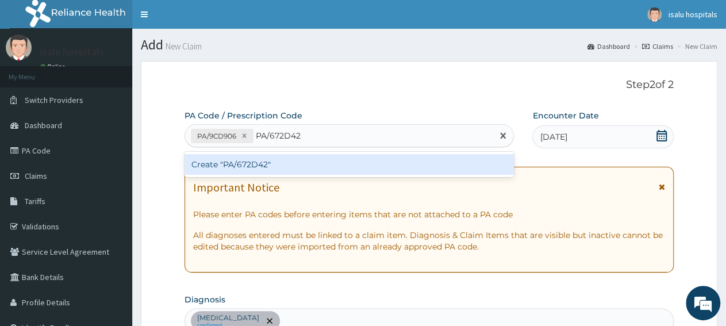
click at [315, 160] on div "Create "PA/672D42"" at bounding box center [350, 164] width 330 height 21
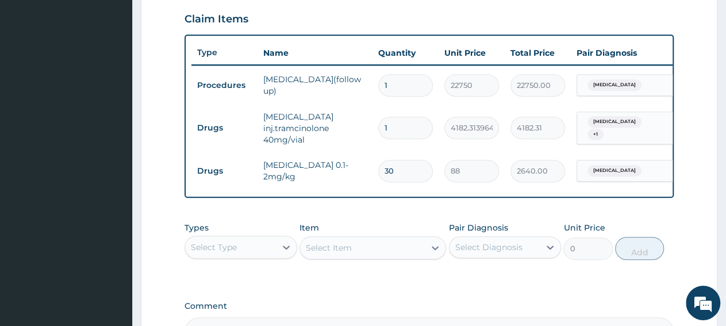
scroll to position [536, 0]
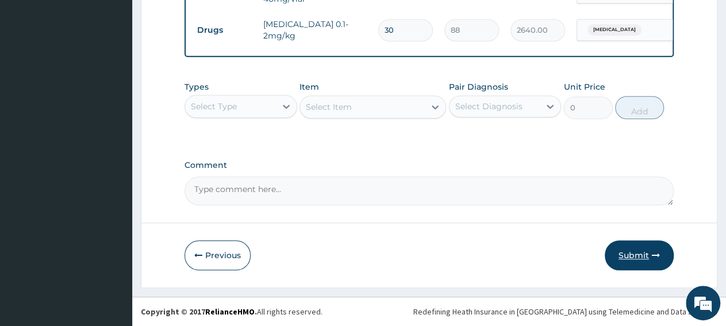
click at [633, 264] on button "Submit" at bounding box center [639, 255] width 69 height 30
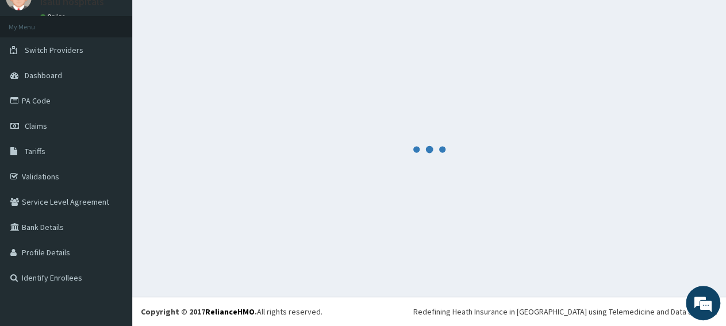
scroll to position [49, 0]
